Goal: Check status: Verify the current state of an ongoing process or item

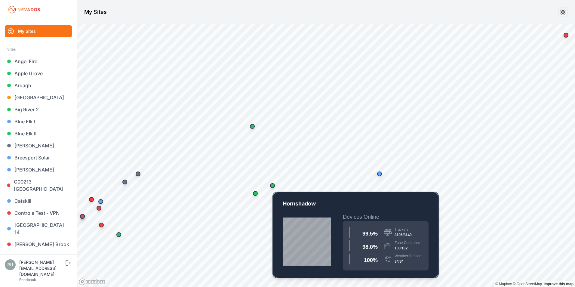
click at [273, 185] on div "Map marker" at bounding box center [272, 185] width 5 height 5
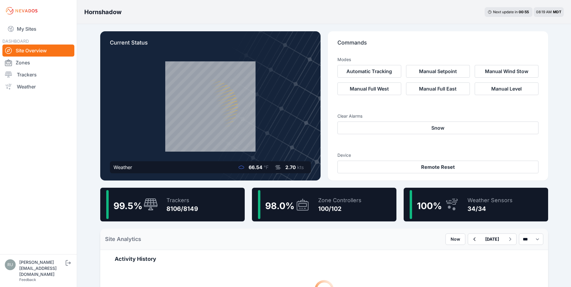
click at [335, 216] on div "Zone Controllers 100/102" at bounding box center [336, 204] width 49 height 29
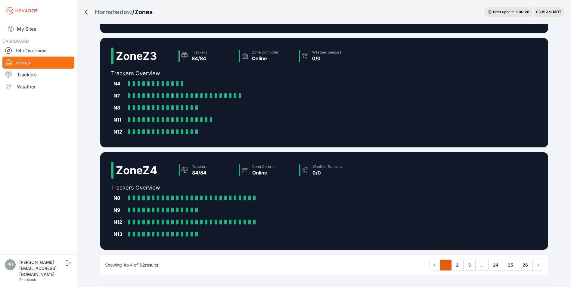
scroll to position [217, 0]
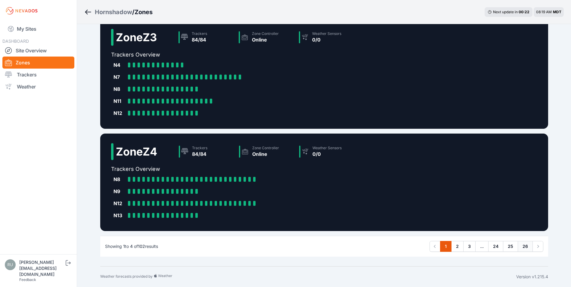
click at [523, 245] on link "26" at bounding box center [525, 246] width 15 height 11
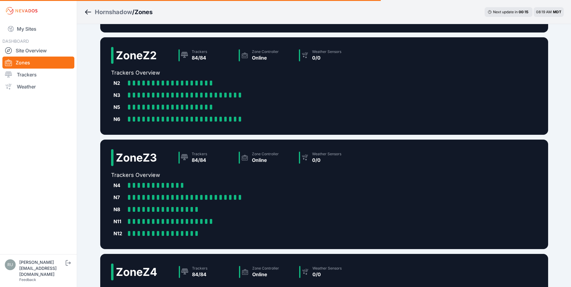
scroll to position [0, 0]
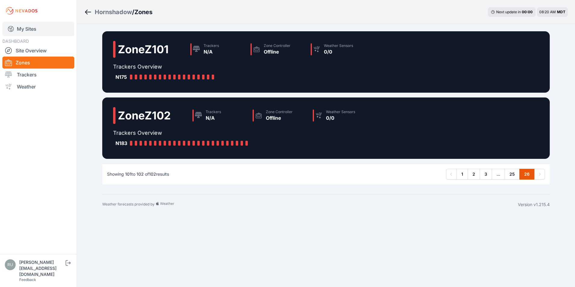
click at [33, 33] on link "My Sites" at bounding box center [38, 29] width 72 height 14
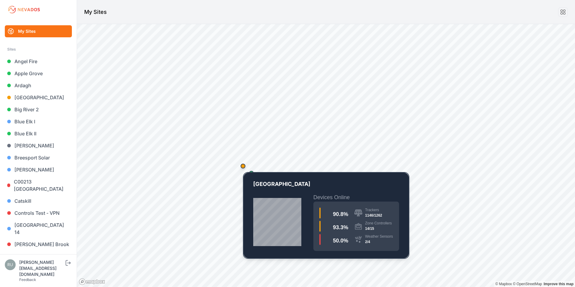
click at [243, 166] on div "Map marker" at bounding box center [243, 166] width 5 height 5
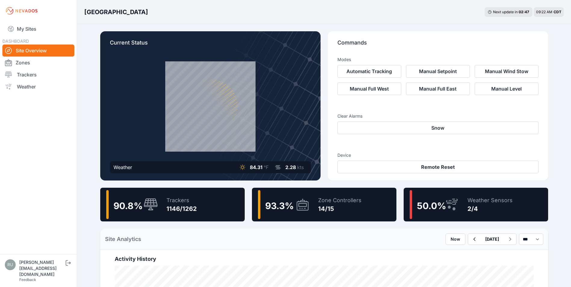
click at [312, 199] on div "Zone Controllers 14/15" at bounding box center [336, 204] width 49 height 29
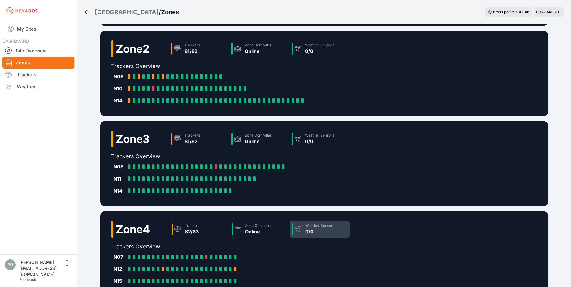
scroll to position [193, 0]
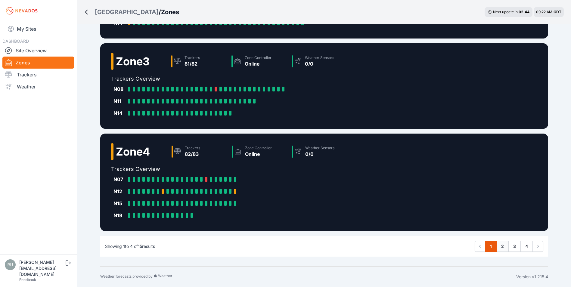
click at [505, 248] on link "2" at bounding box center [502, 246] width 12 height 11
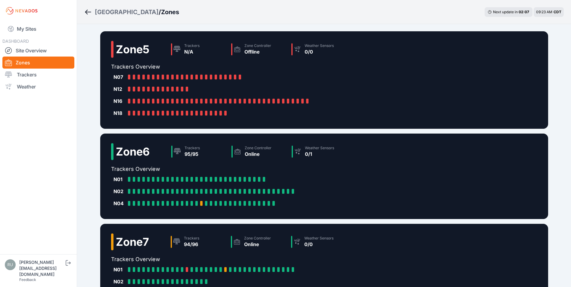
click at [85, 10] on icon "Breadcrumb" at bounding box center [88, 11] width 8 height 7
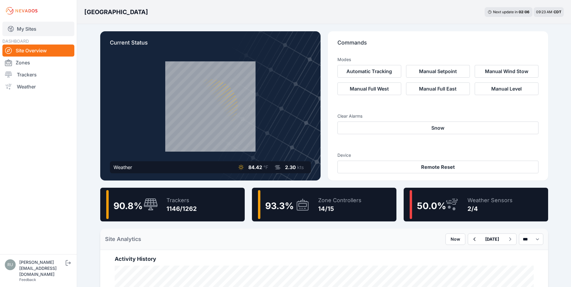
click at [25, 27] on link "My Sites" at bounding box center [38, 29] width 72 height 14
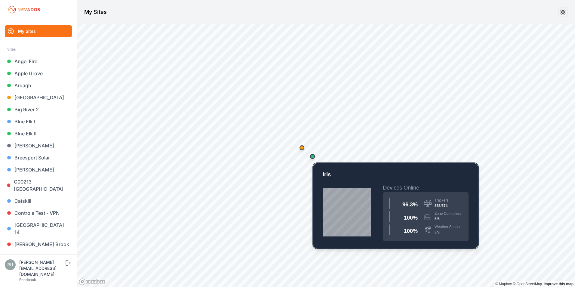
click at [312, 156] on div "Map marker" at bounding box center [312, 156] width 5 height 5
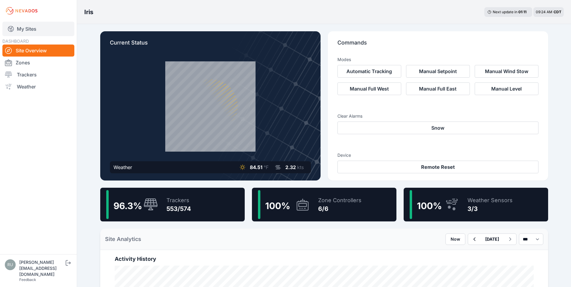
click at [30, 26] on link "My Sites" at bounding box center [38, 29] width 72 height 14
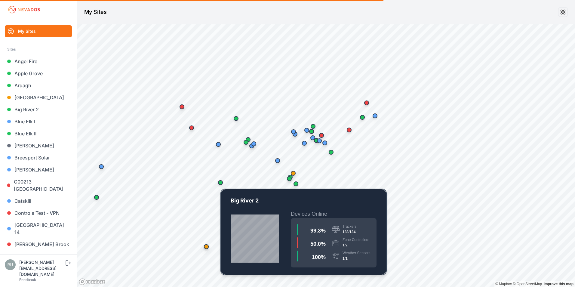
click at [222, 182] on div "Map marker" at bounding box center [220, 182] width 5 height 5
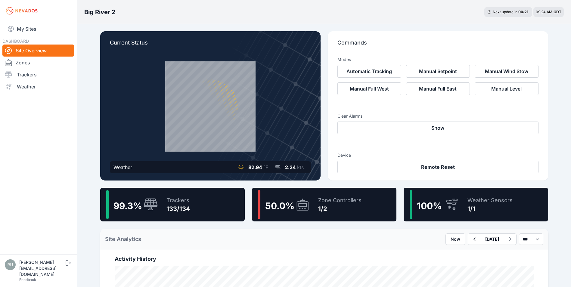
click at [178, 204] on div "Trackers" at bounding box center [178, 200] width 24 height 8
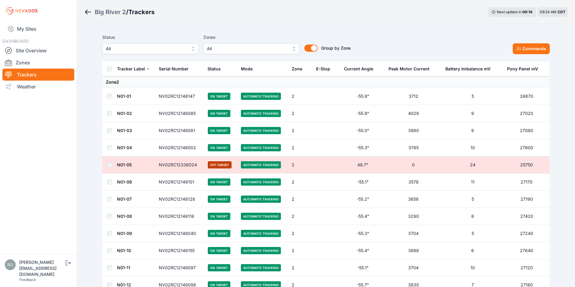
click at [144, 49] on span "All" at bounding box center [146, 48] width 81 height 7
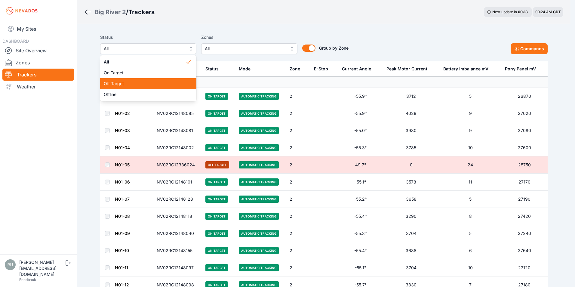
click at [130, 87] on div "Off Target" at bounding box center [148, 83] width 96 height 11
